Goal: Task Accomplishment & Management: Complete application form

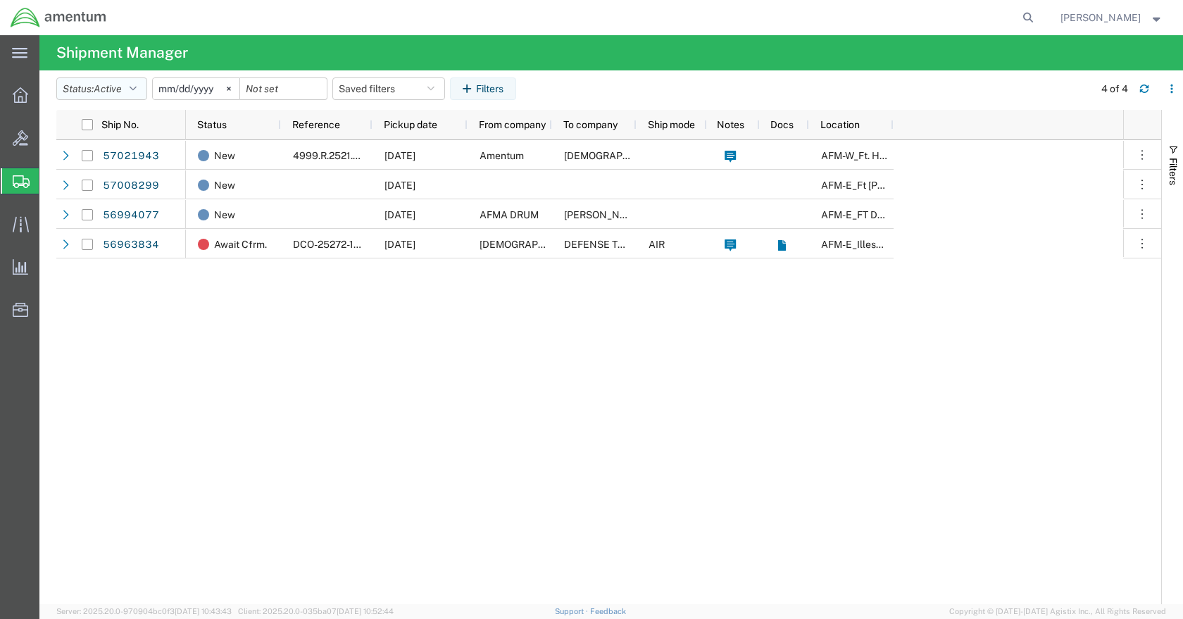
click at [147, 92] on button "Status: Active" at bounding box center [101, 88] width 91 height 23
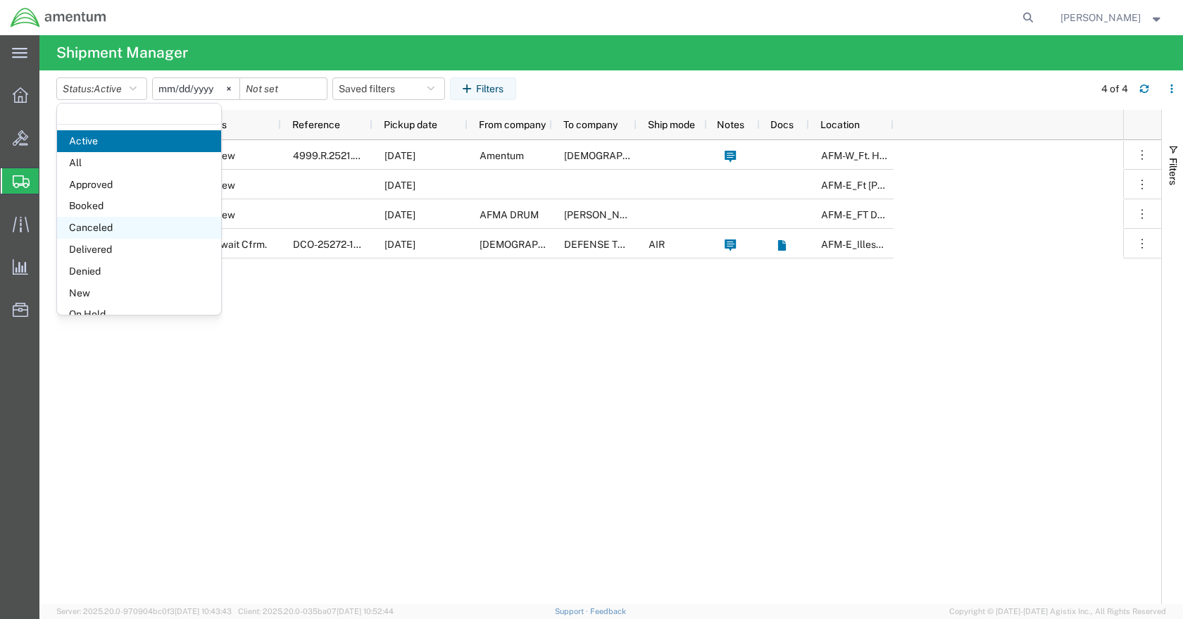
click at [115, 225] on span "Canceled" at bounding box center [139, 228] width 164 height 22
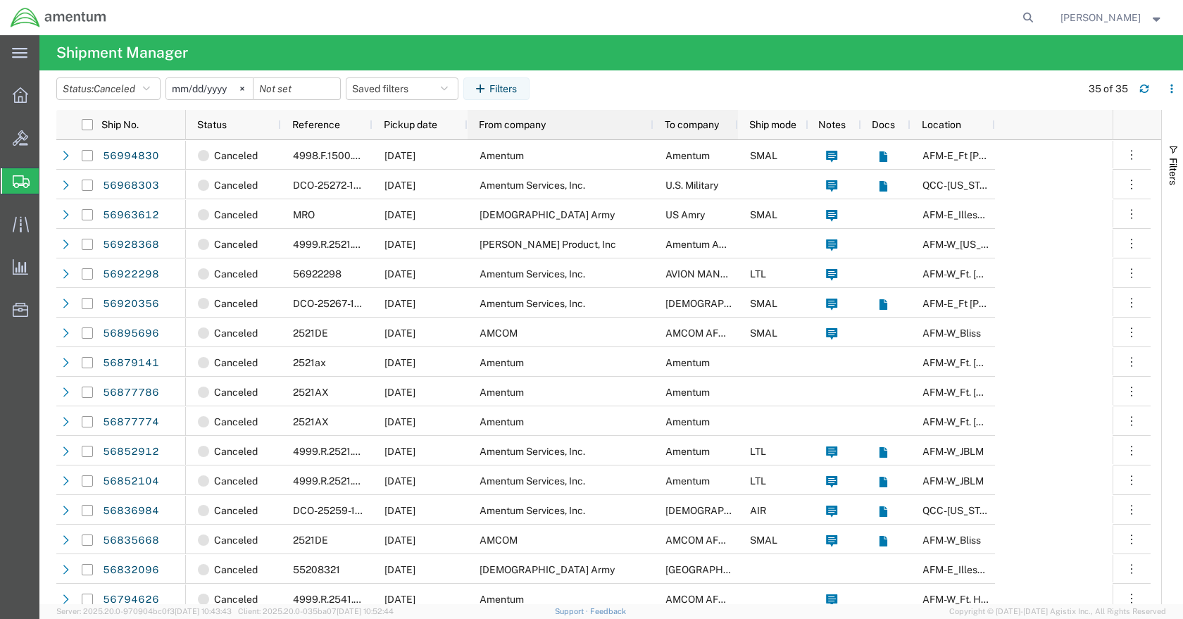
drag, startPoint x: 551, startPoint y: 127, endPoint x: 653, endPoint y: 124, distance: 101.4
click at [607, 124] on div "From company" at bounding box center [561, 125] width 186 height 30
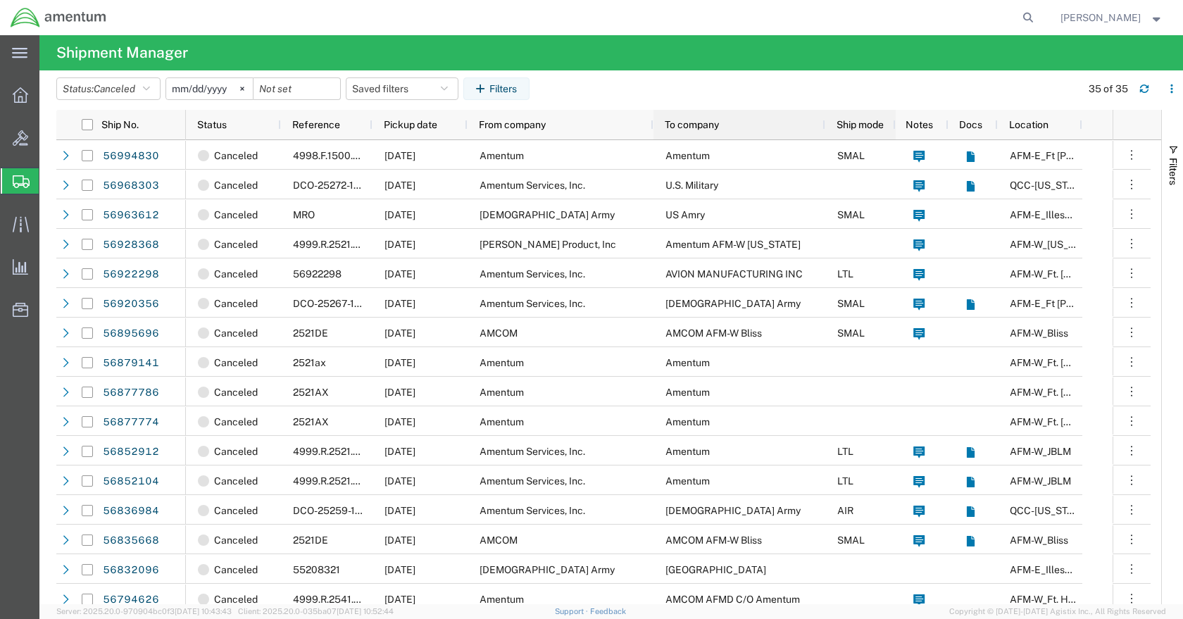
drag, startPoint x: 737, startPoint y: 118, endPoint x: 824, endPoint y: 126, distance: 87.7
click at [791, 126] on div "To company" at bounding box center [739, 125] width 172 height 30
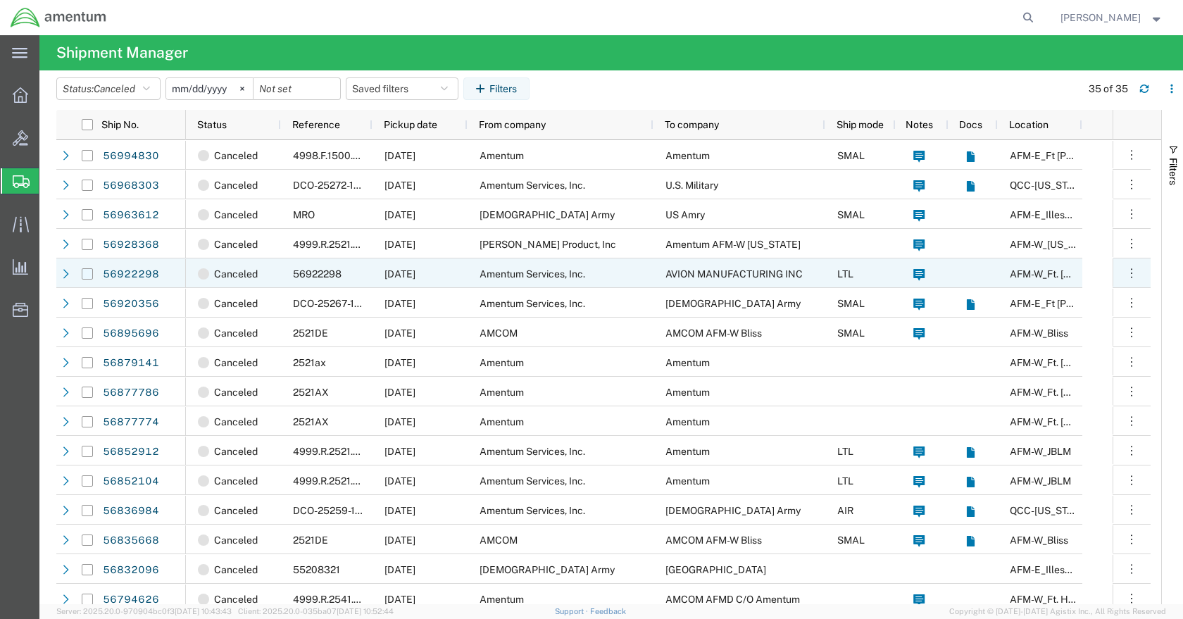
click at [88, 274] on input "Press Space to toggle row selection (unchecked)" at bounding box center [87, 273] width 11 height 11
checkbox input "true"
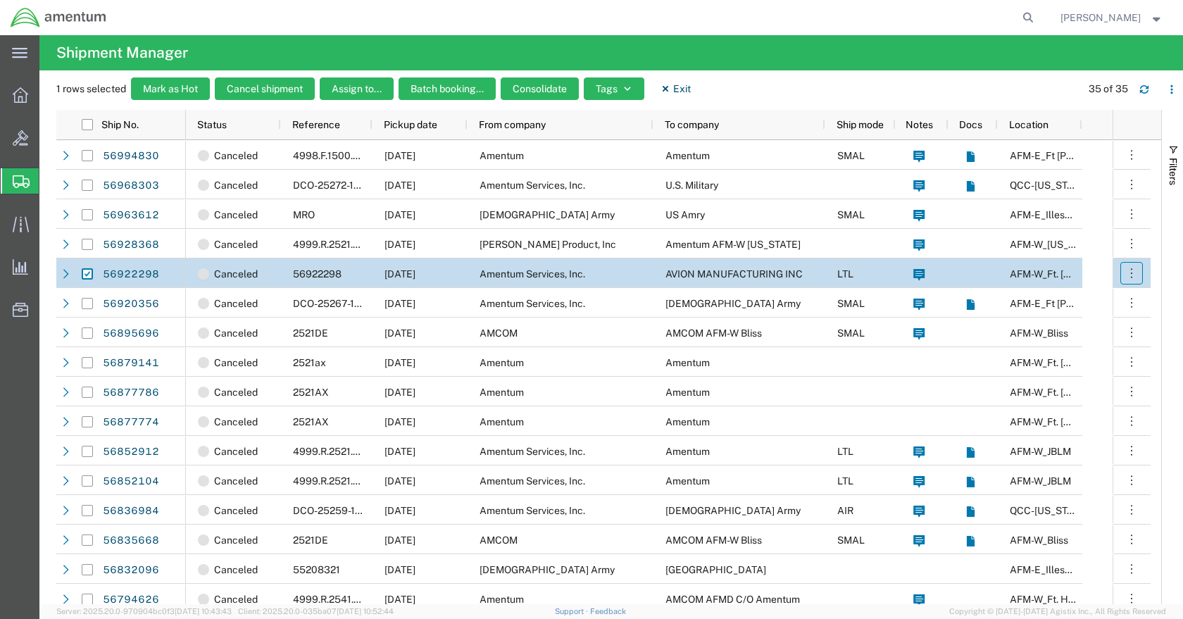
click at [1135, 274] on icon "button" at bounding box center [1132, 273] width 14 height 14
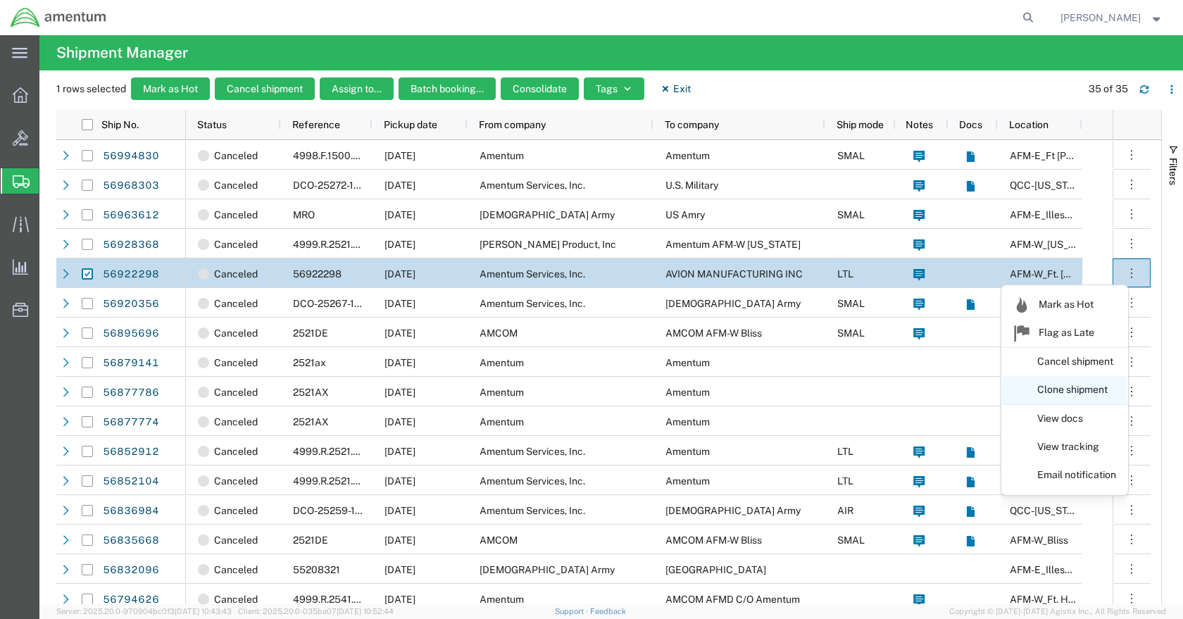
click at [1094, 387] on link "Clone shipment" at bounding box center [1064, 389] width 125 height 25
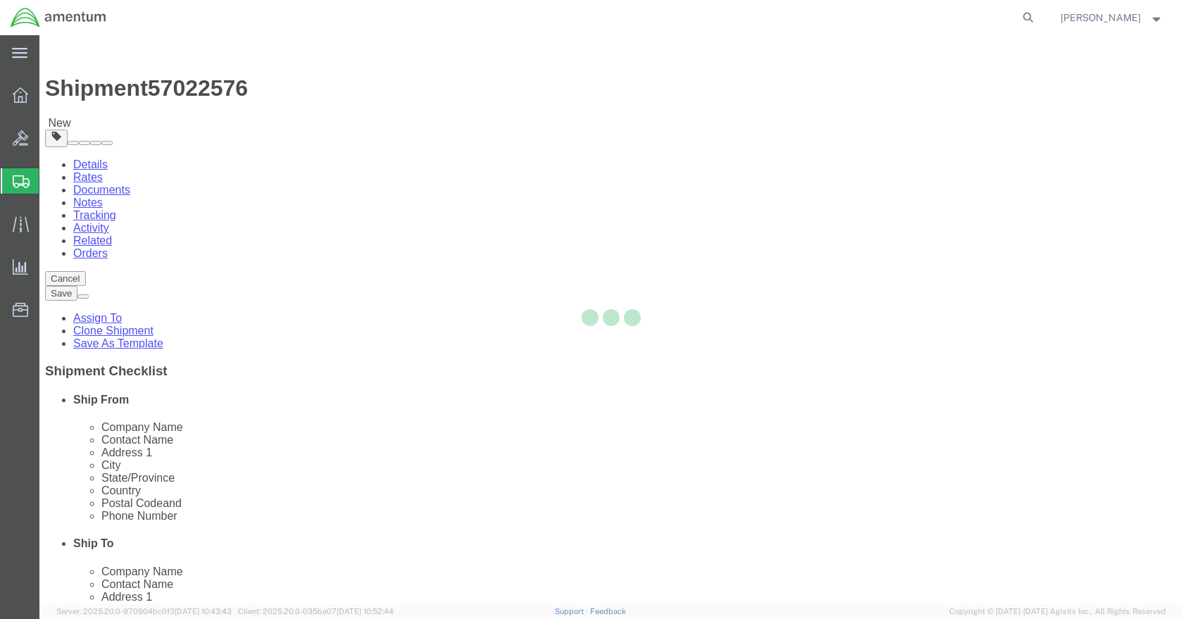
select select "42643"
select select
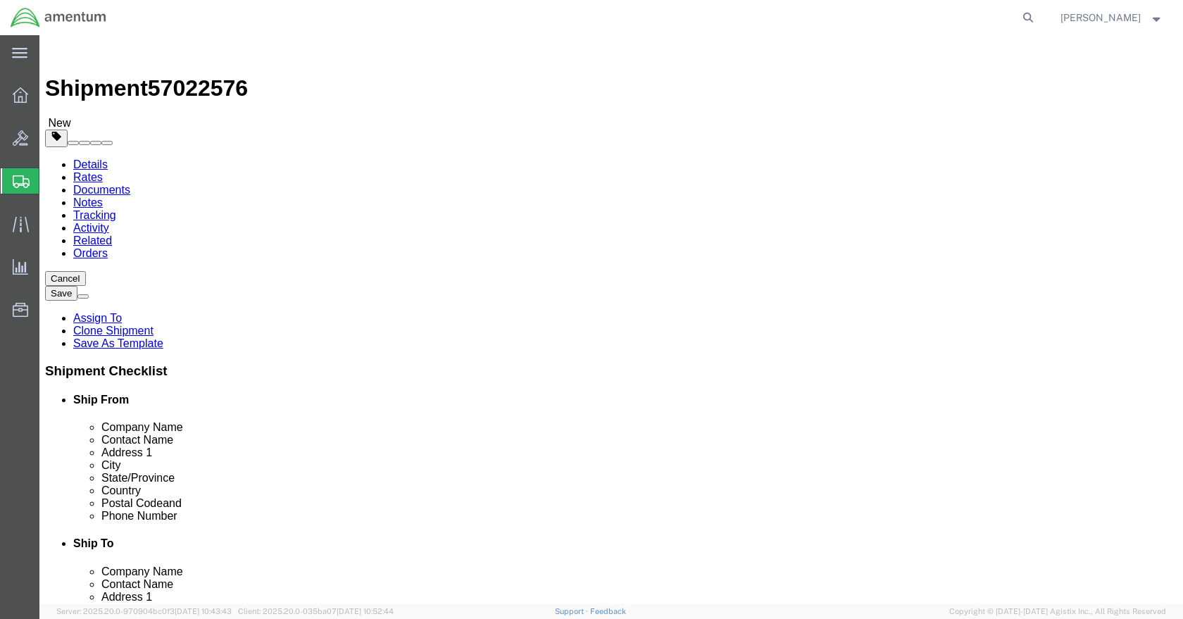
click input "checkbox"
checkbox input "true"
drag, startPoint x: 177, startPoint y: 17, endPoint x: 105, endPoint y: 24, distance: 72.9
click h1 "Shipment 57022576"
drag, startPoint x: 194, startPoint y: 18, endPoint x: 118, endPoint y: 19, distance: 76.1
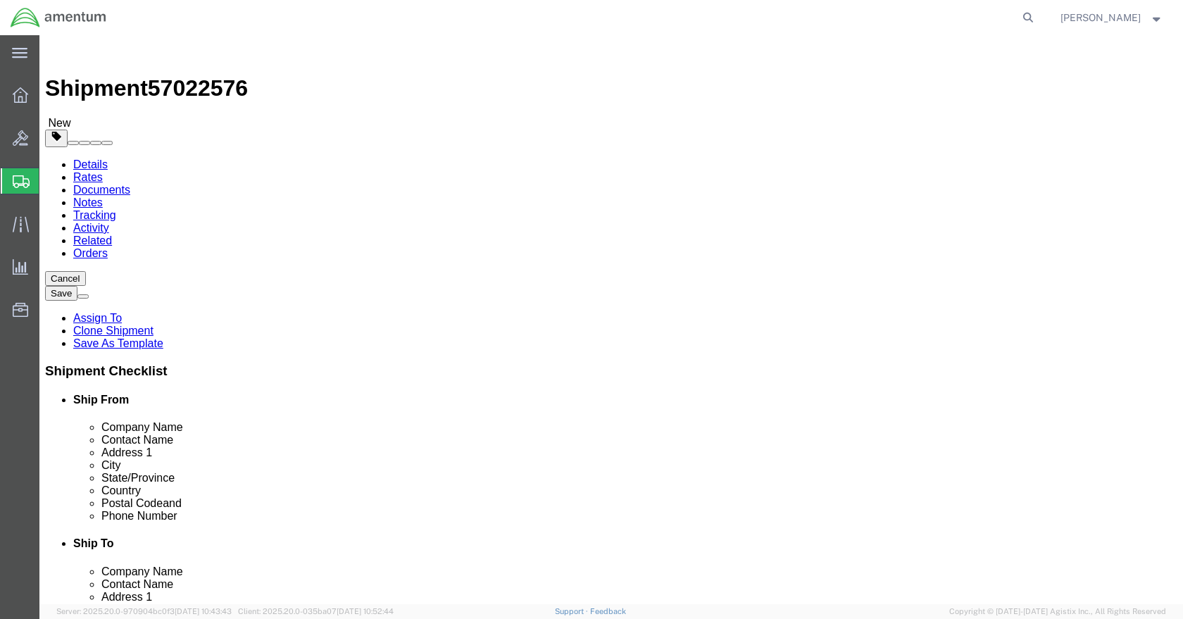
click div "Shipment 57022576 New"
drag, startPoint x: 225, startPoint y: 442, endPoint x: 37, endPoint y: 434, distance: 188.2
click html "Shipment 57022576 New Details Rates Documents Notes Tracking Activity Related O…"
type input "57022576"
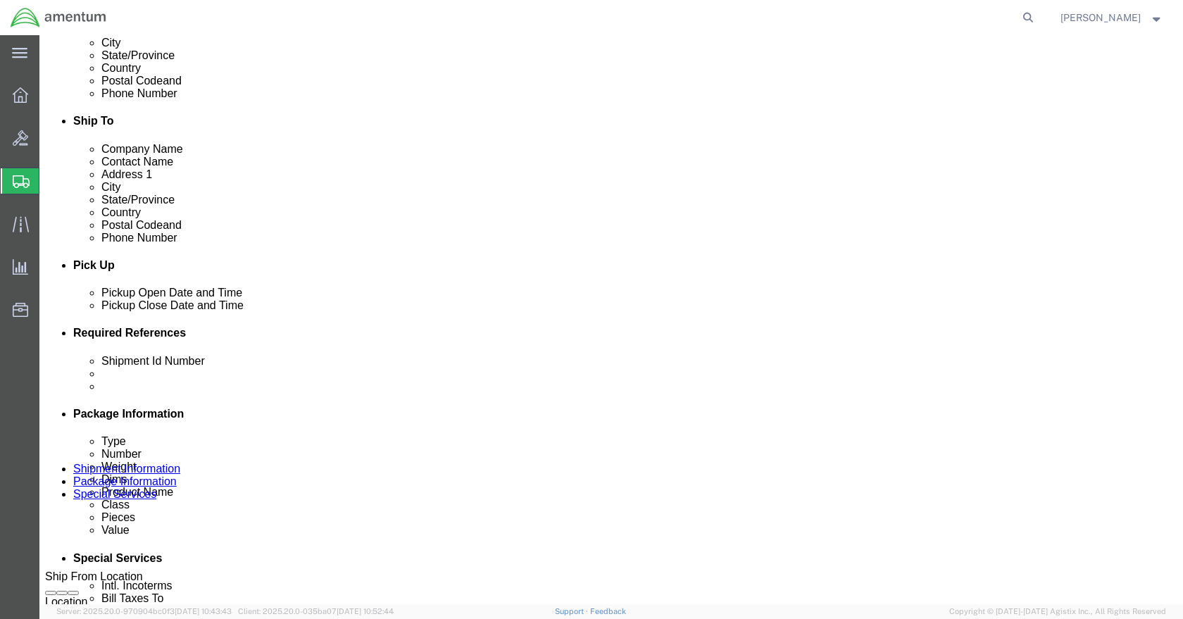
select select "PURCHORD"
click input "text"
type input "AFMWP00827"
click div "Oct 03 2025 8:43 AM"
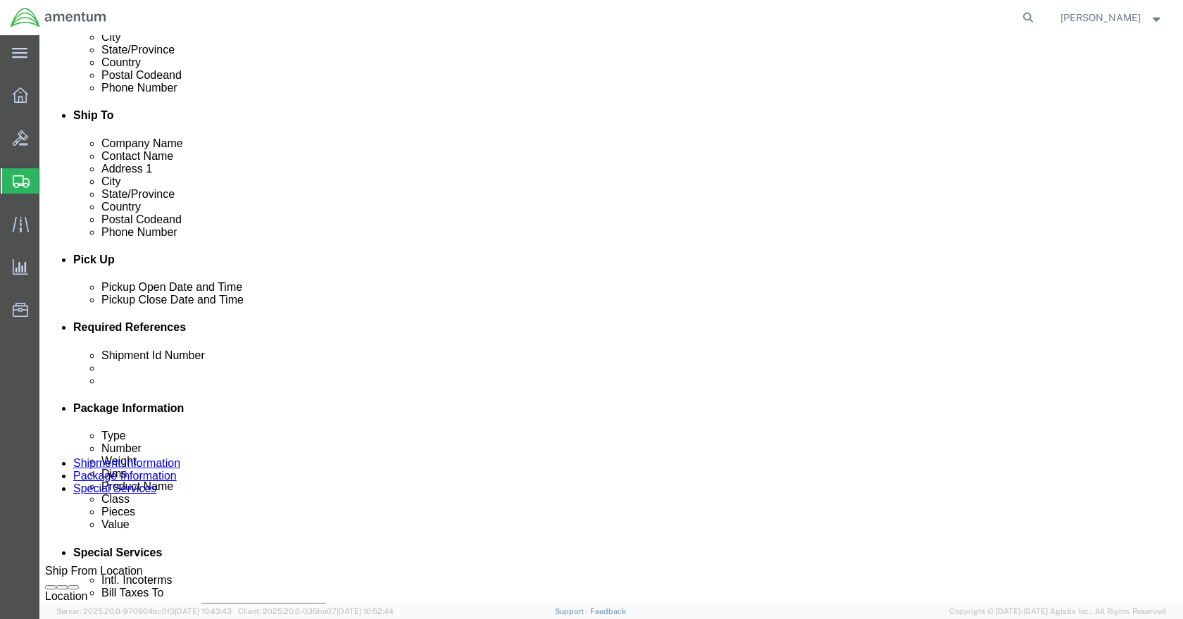
click div "Pickup Date: Pickup Start Date Pickup Start Time Pickup Open Date and Time Oct …"
click button "Continue"
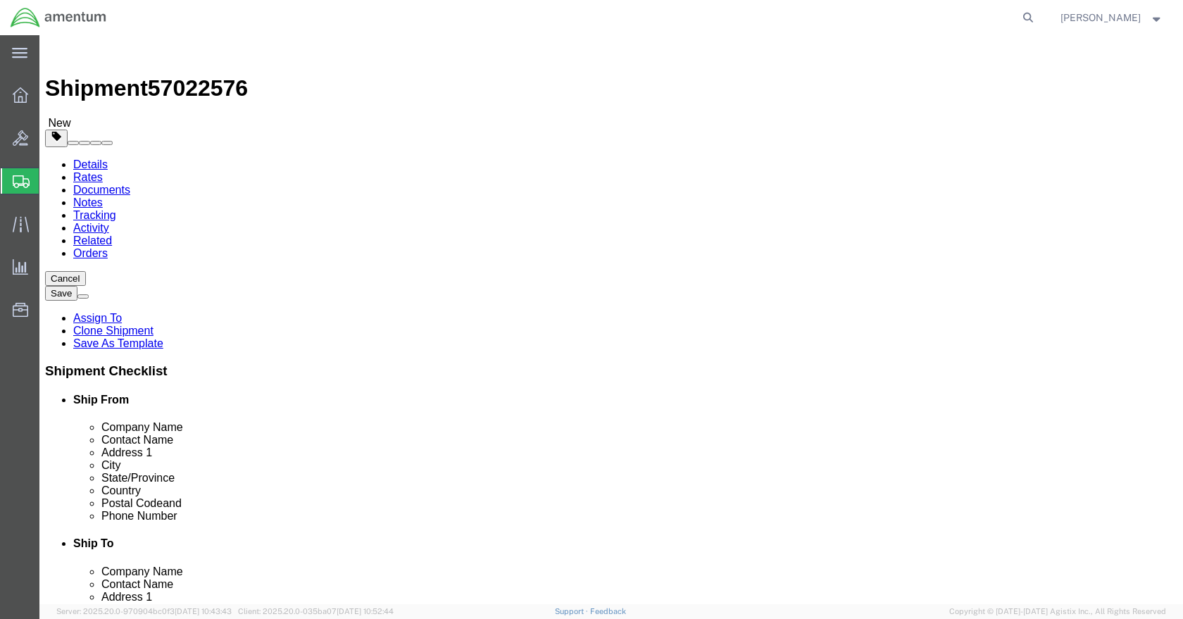
click div "Hold at Location"
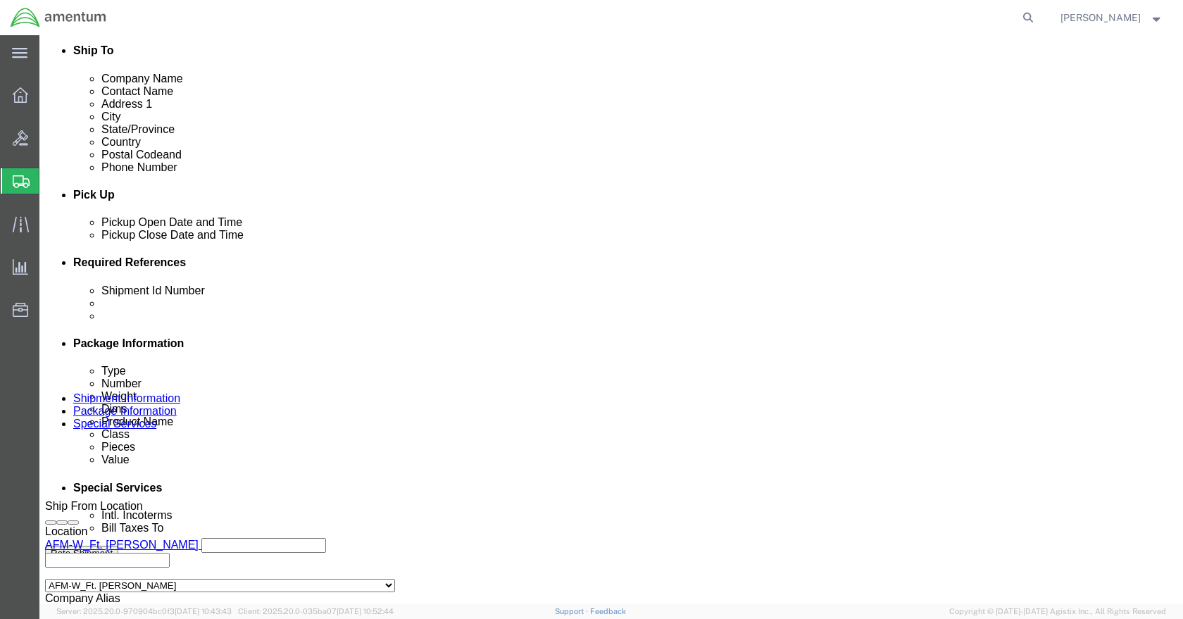
click input "Enter Email Address"
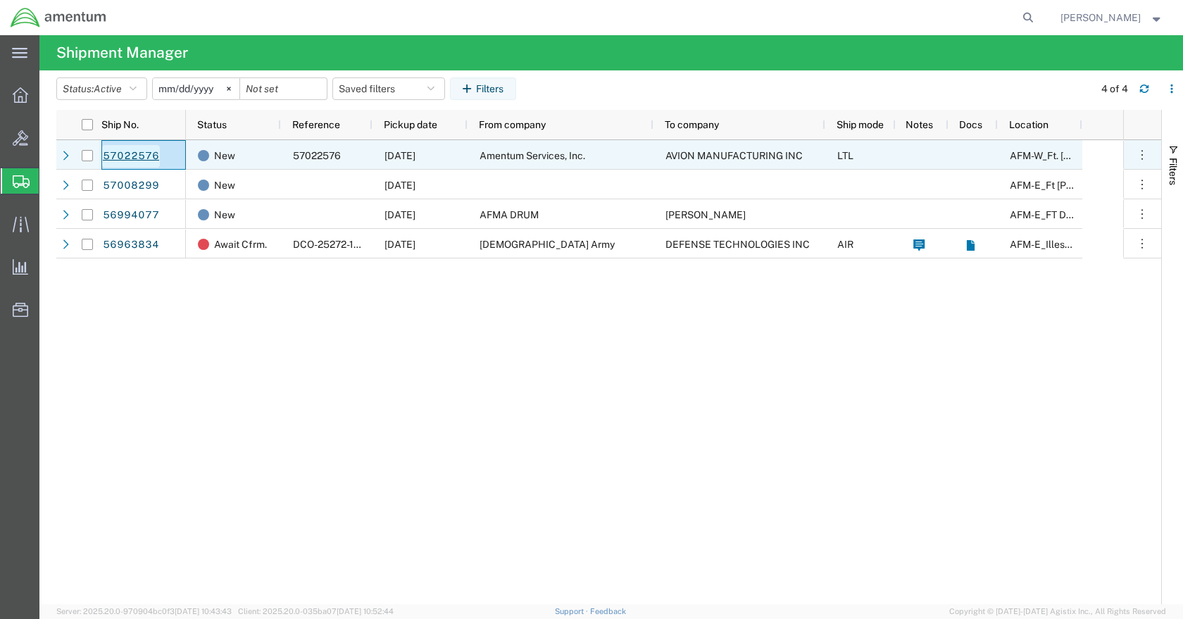
click at [156, 161] on link "57022576" at bounding box center [131, 156] width 58 height 23
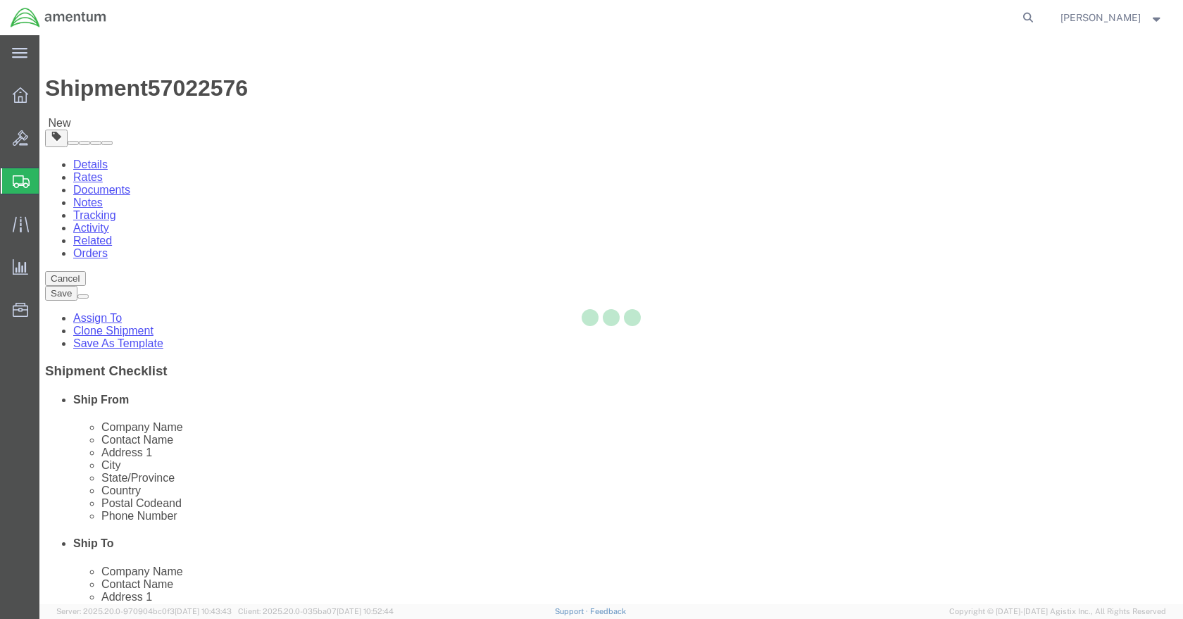
select select "42643"
select select
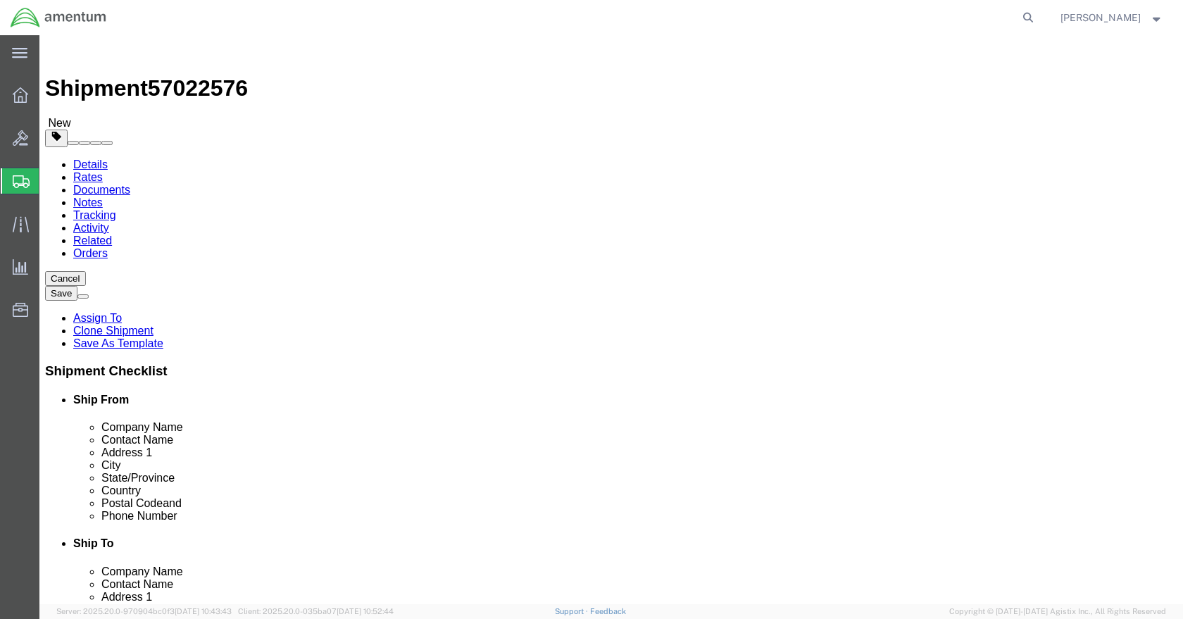
drag, startPoint x: 342, startPoint y: 501, endPoint x: 172, endPoint y: 502, distance: 169.7
click div "[PERSON_NAME][EMAIL_ADDRESS][PERSON_NAME][DOMAIN_NAME]"
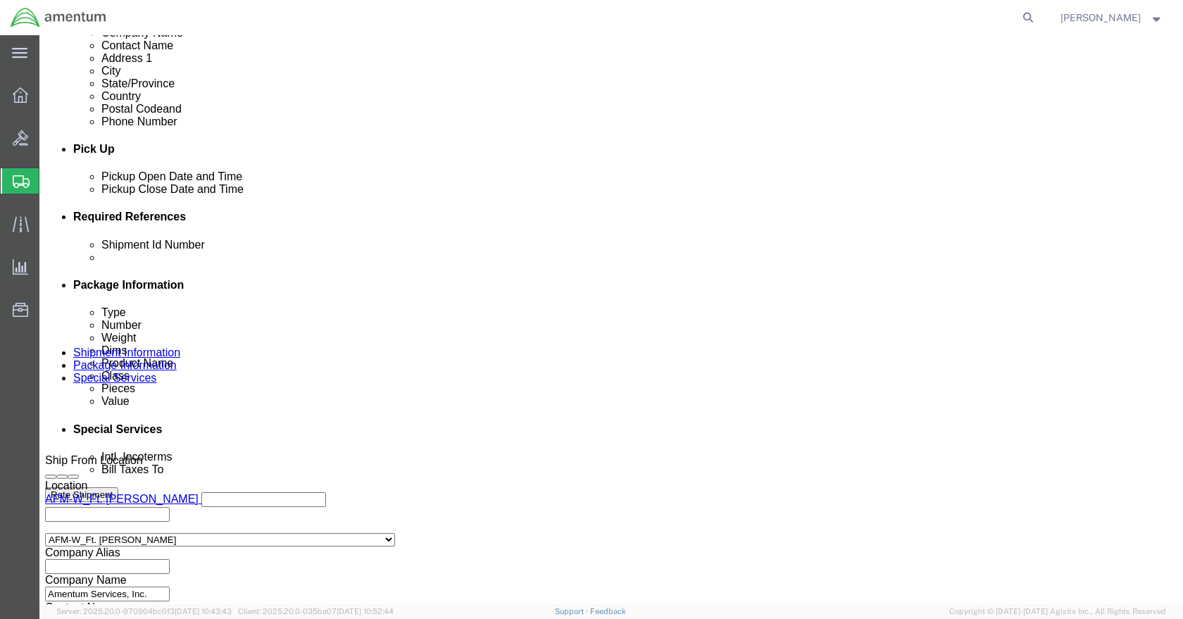
click button "Continue"
click input "text"
type input "[PERSON_NAME][EMAIL_ADDRESS][PERSON_NAME][DOMAIN_NAME]"
click div "To [PERSON_NAME][EMAIL_ADDRESS][PERSON_NAME][DOMAIN_NAME] (new) Include shippin…"
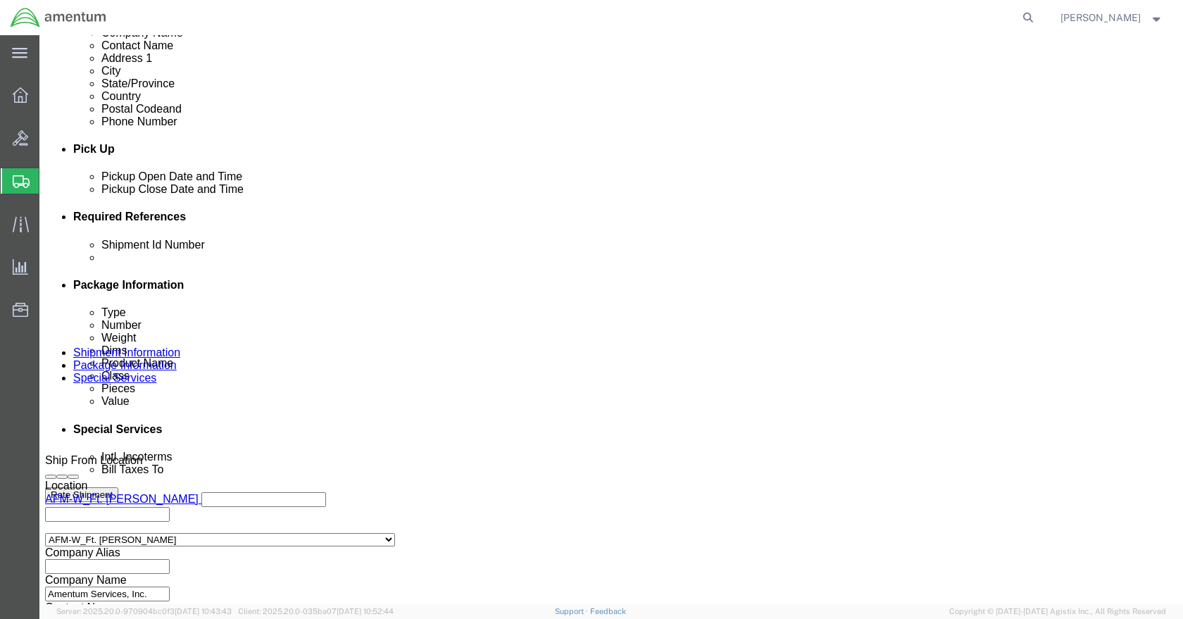
click body "Shipment 57022576 New Details Rates Documents Notes Tracking Activity Related O…"
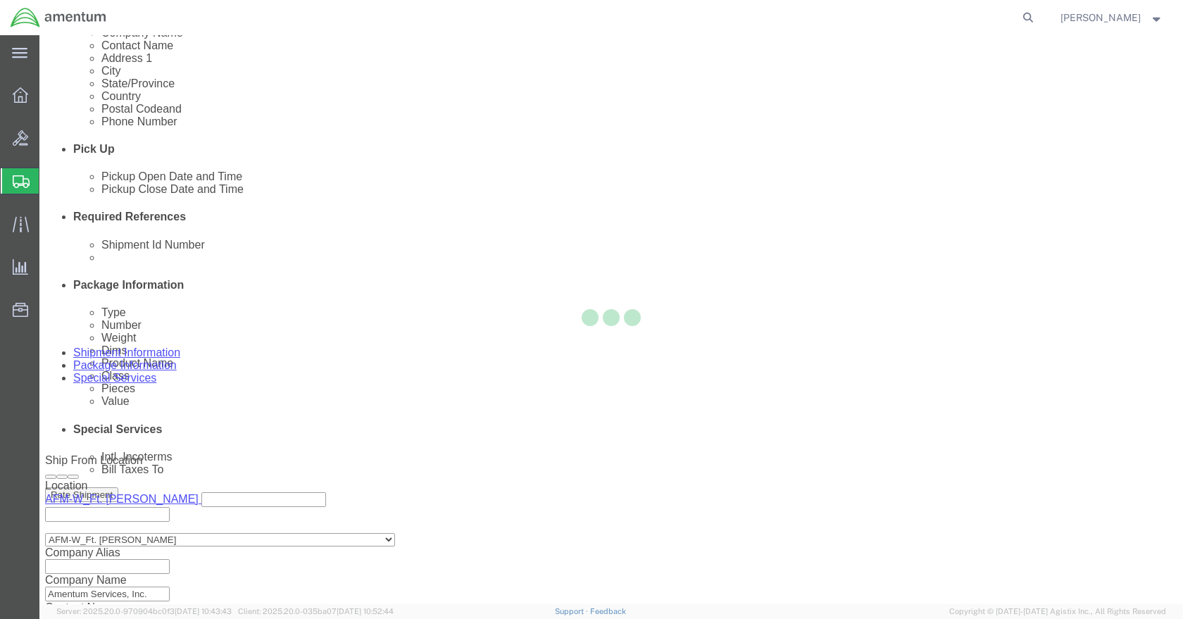
select select "CO"
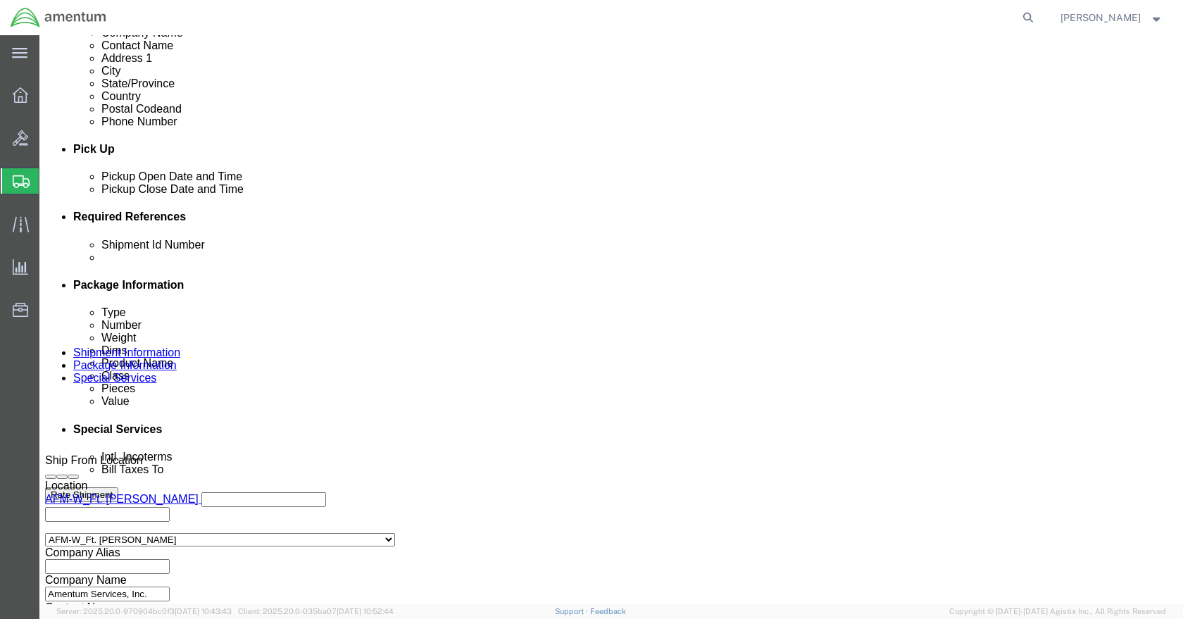
click button "Rate Shipment"
